Goal: Information Seeking & Learning: Learn about a topic

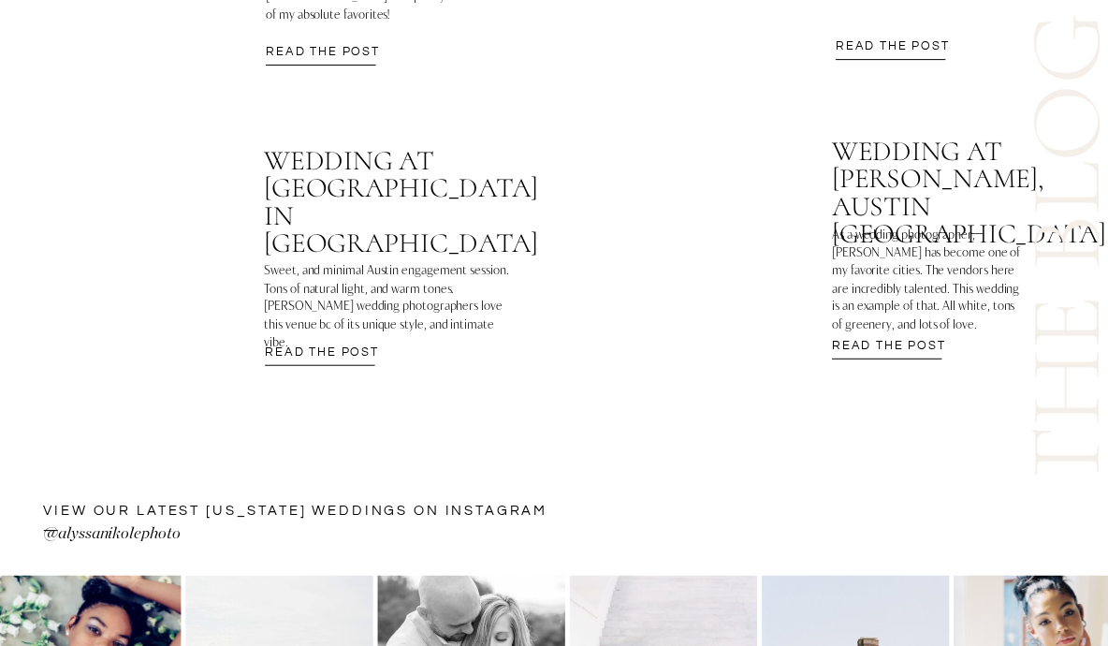
scroll to position [6364, 0]
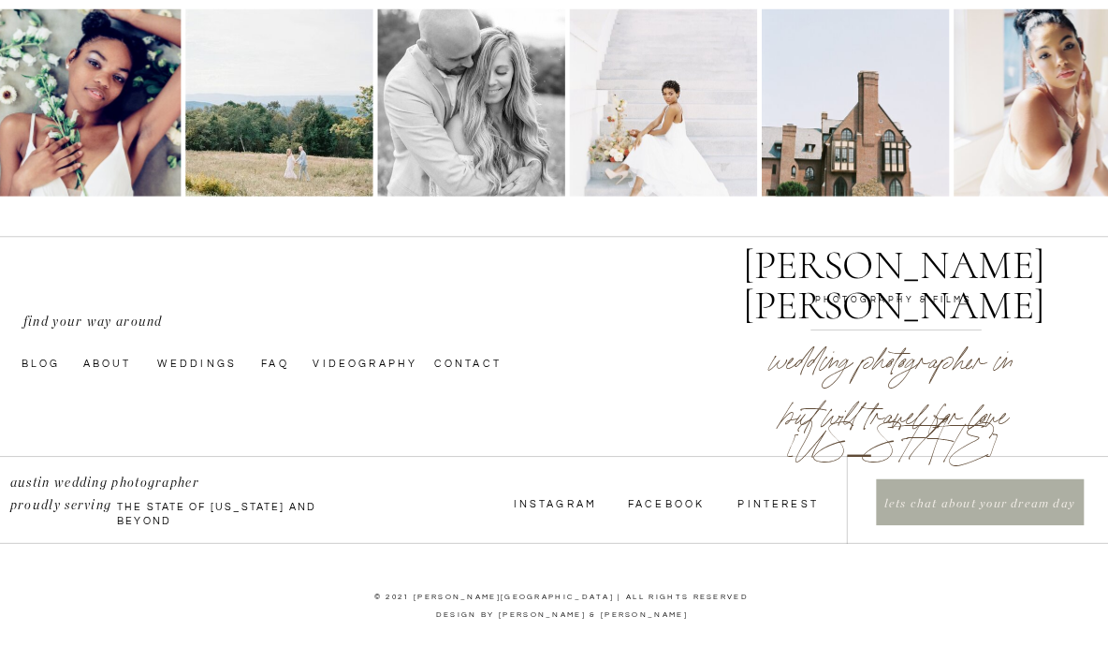
click at [216, 359] on nav "Weddings" at bounding box center [200, 363] width 87 height 15
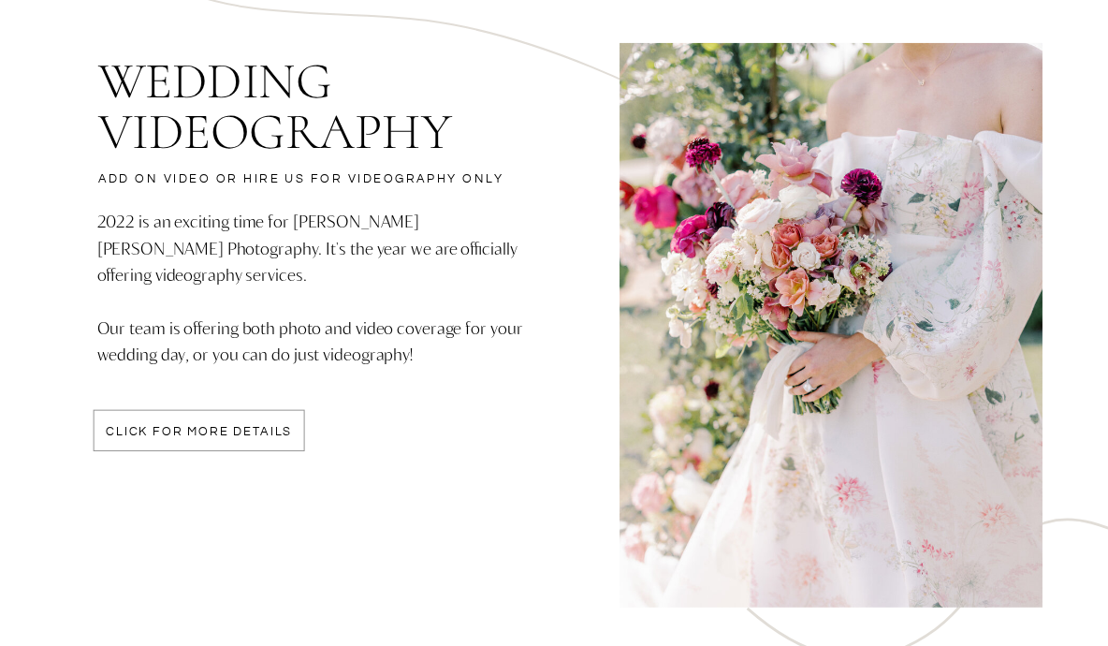
scroll to position [4889, 0]
click at [237, 438] on p "click for more details" at bounding box center [200, 433] width 212 height 16
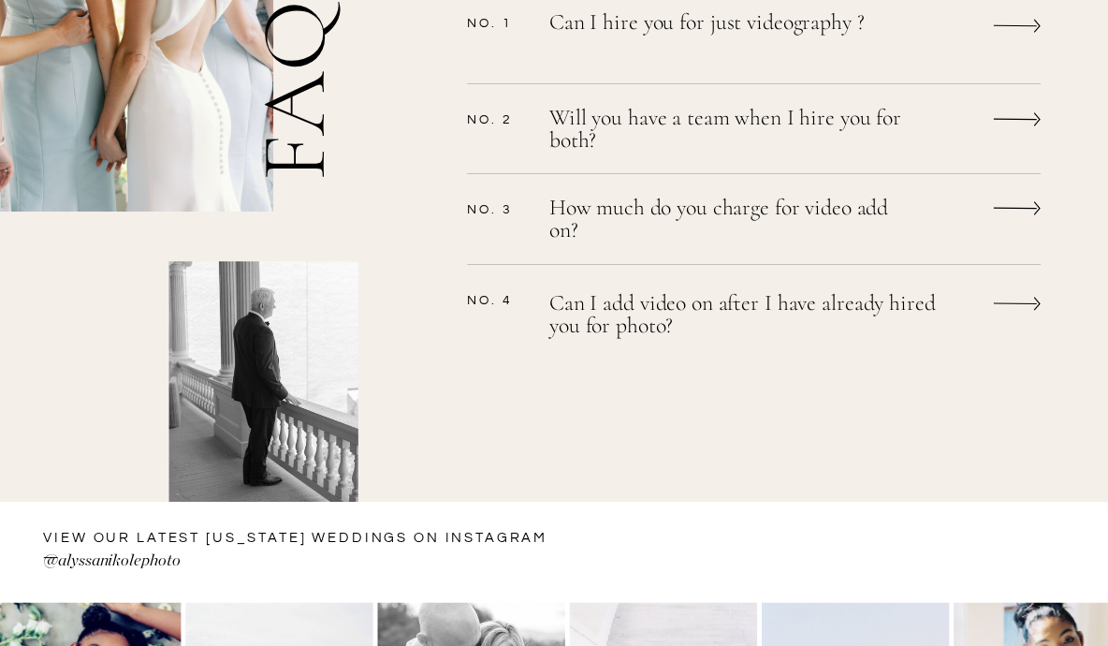
scroll to position [1673, 0]
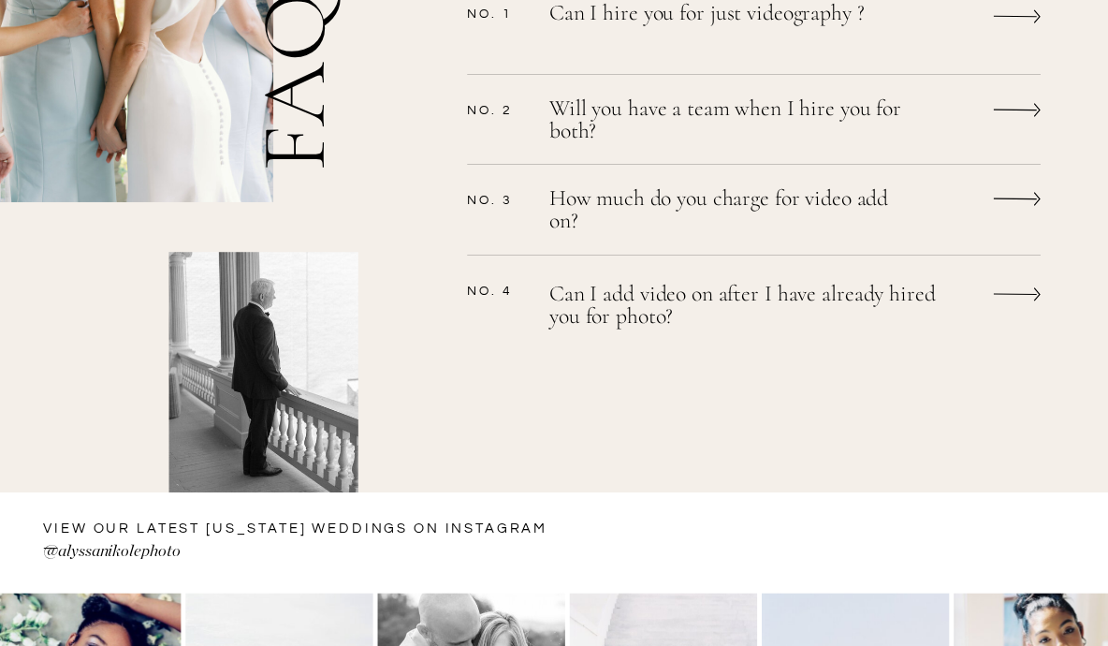
click at [1020, 199] on icon at bounding box center [1017, 199] width 47 height 35
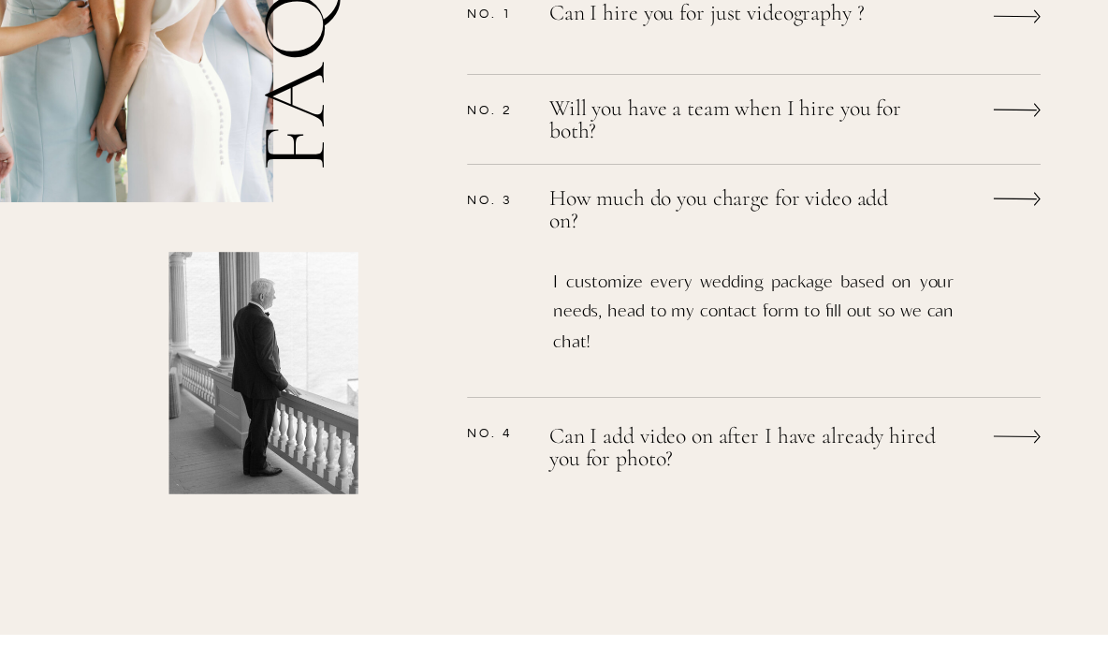
click at [1035, 190] on icon at bounding box center [1017, 199] width 47 height 35
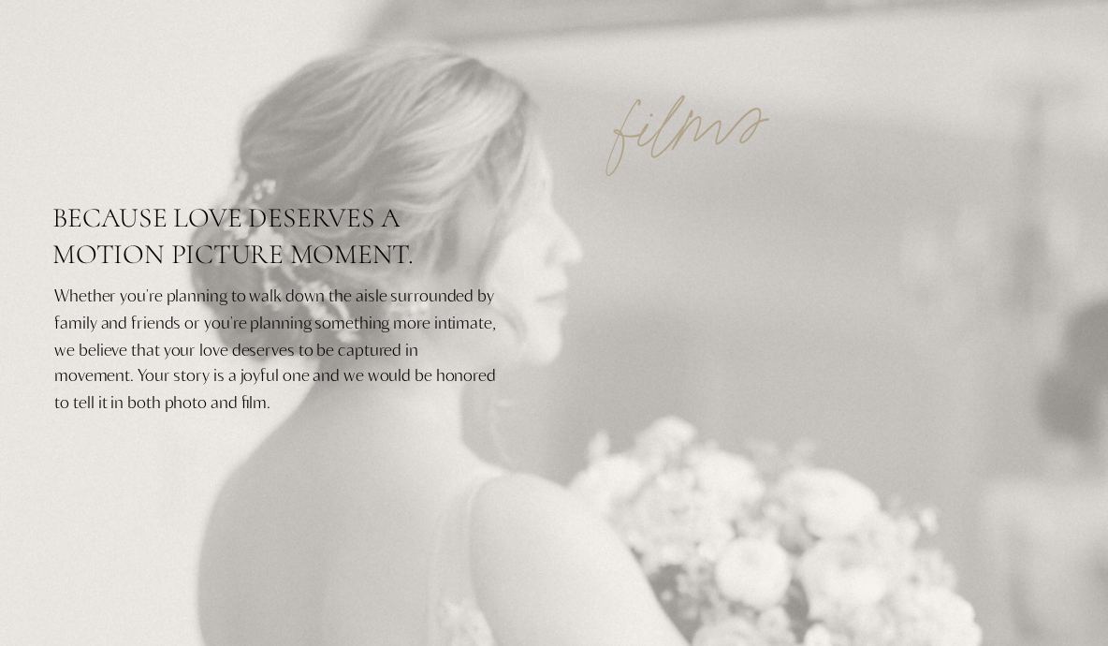
scroll to position [0, 0]
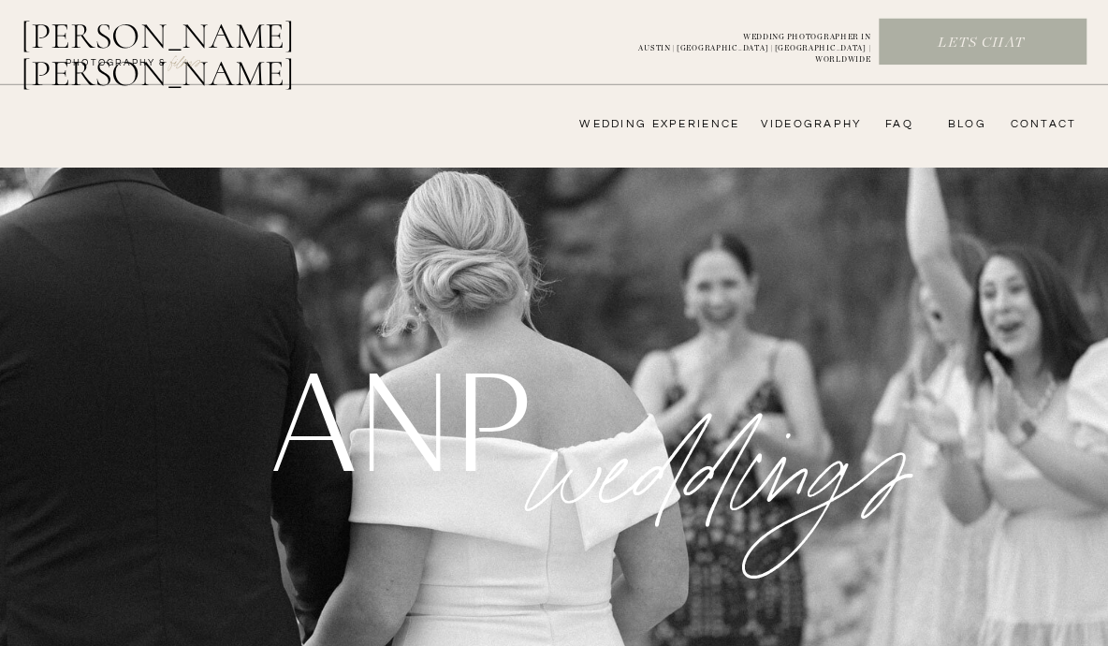
click at [671, 126] on nav "wedding experience" at bounding box center [646, 124] width 185 height 15
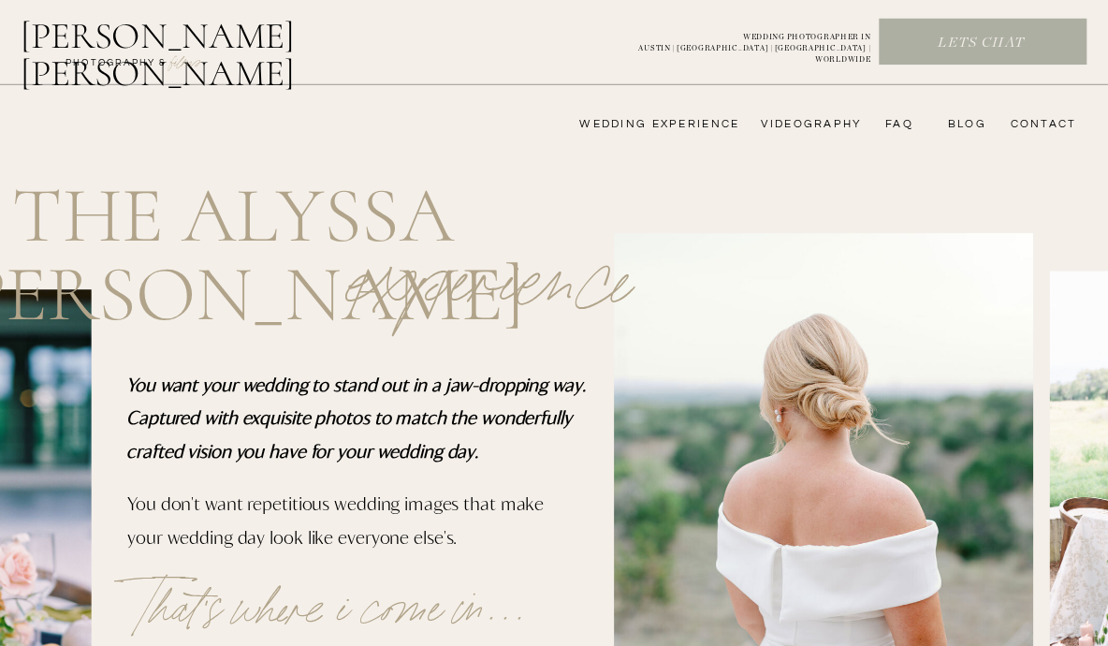
click at [679, 128] on nav "wedding experience" at bounding box center [646, 124] width 185 height 15
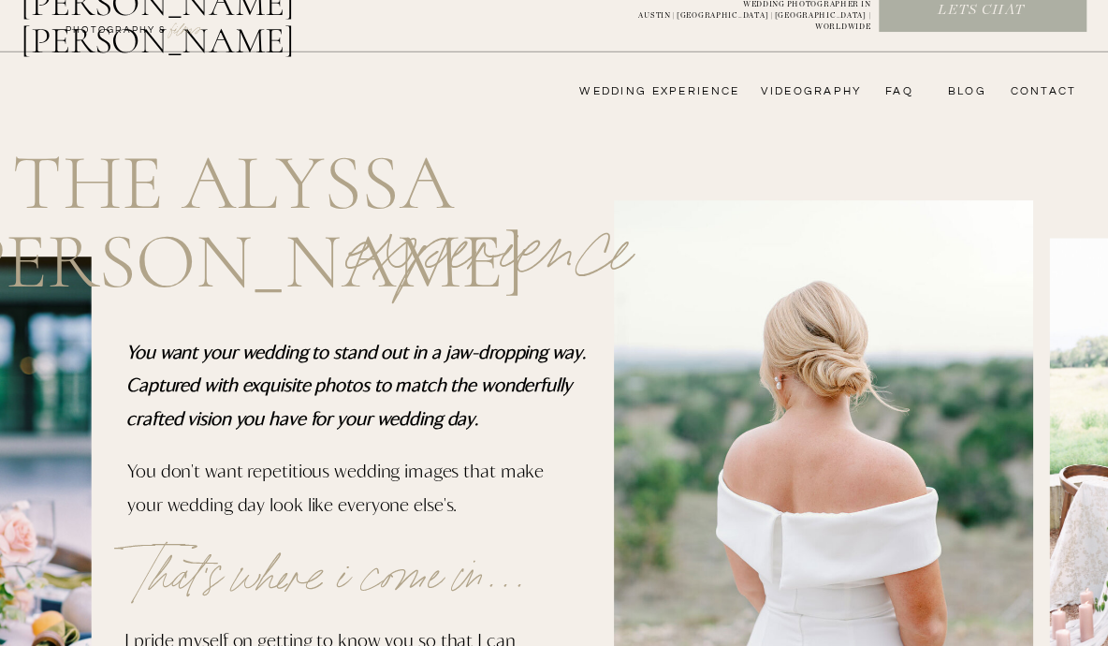
scroll to position [42, 0]
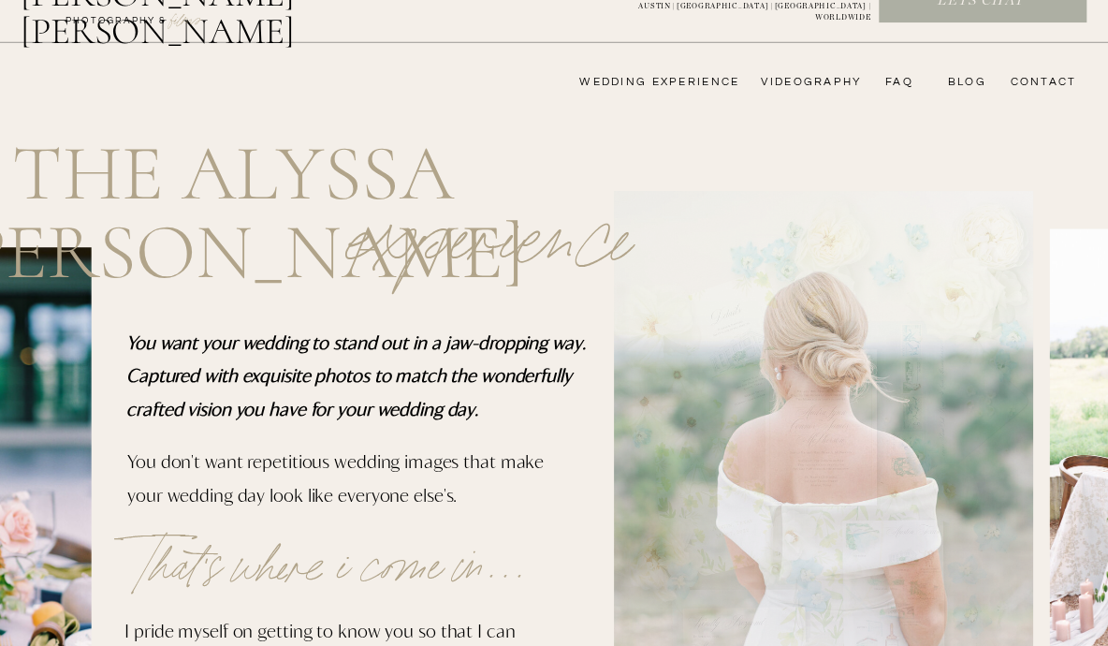
click at [679, 88] on nav "wedding experience" at bounding box center [646, 82] width 185 height 15
